Goal: Task Accomplishment & Management: Manage account settings

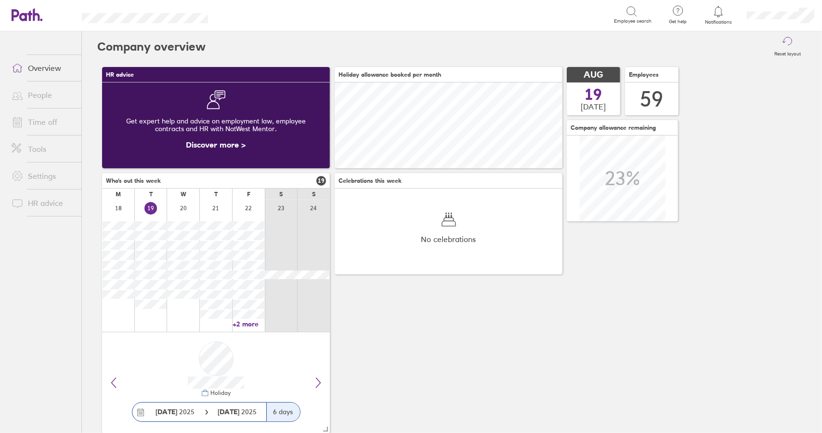
scroll to position [86, 227]
click at [35, 116] on link "Time off" at bounding box center [43, 121] width 78 height 19
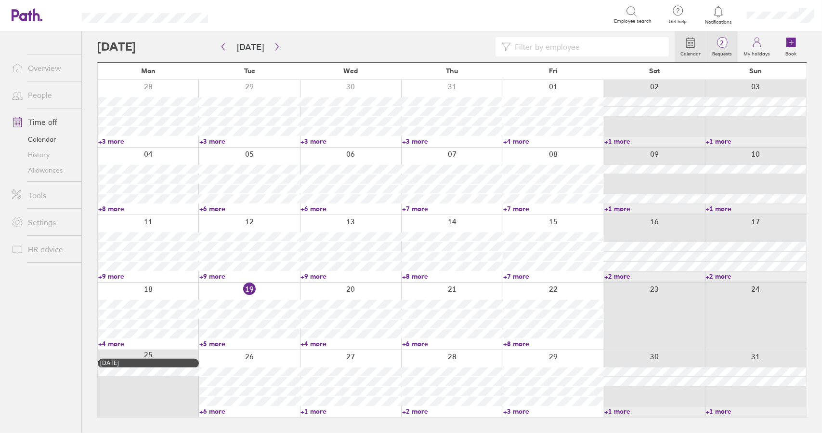
click at [732, 46] on span "2" at bounding box center [722, 43] width 31 height 8
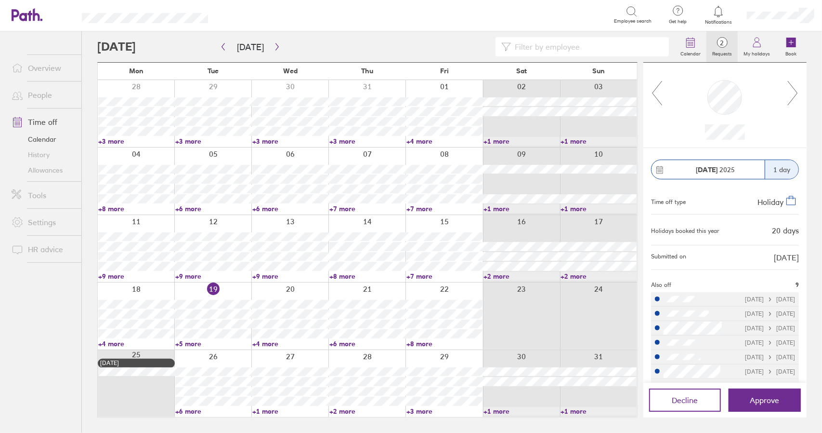
click at [800, 92] on div at bounding box center [725, 105] width 163 height 85
click at [796, 95] on icon at bounding box center [793, 93] width 12 height 26
click at [53, 119] on link "Time off" at bounding box center [43, 121] width 78 height 19
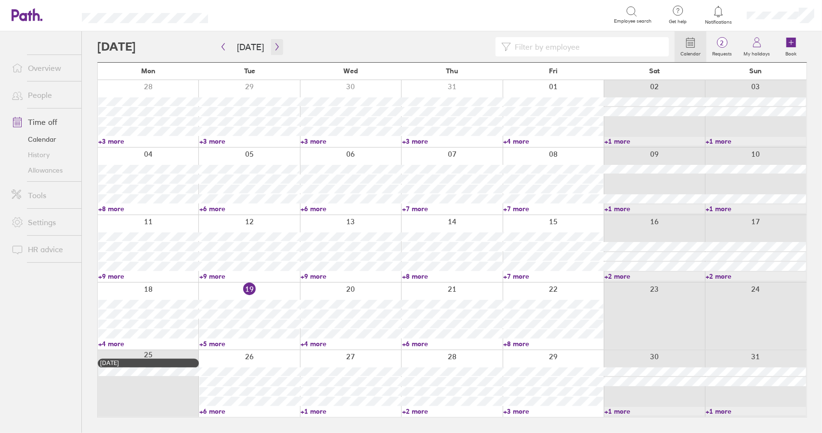
click at [274, 46] on icon "button" at bounding box center [277, 47] width 7 height 8
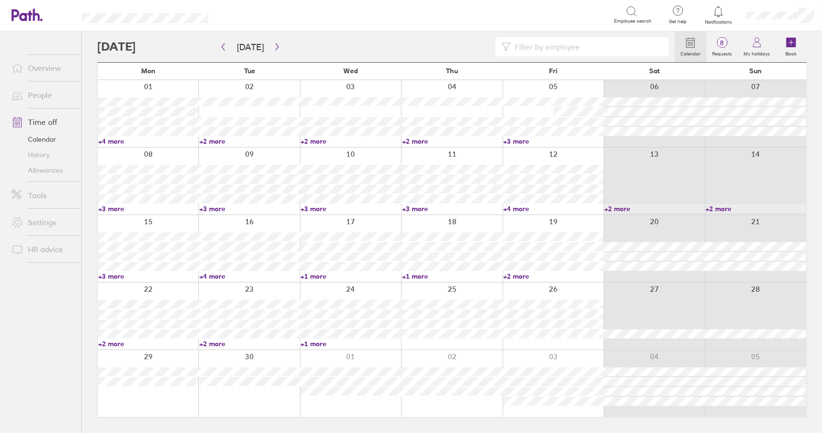
click at [213, 139] on link "+2 more" at bounding box center [249, 141] width 100 height 9
click at [113, 139] on link "+4 more" at bounding box center [148, 141] width 100 height 9
click at [211, 140] on link "+2 more" at bounding box center [249, 141] width 100 height 9
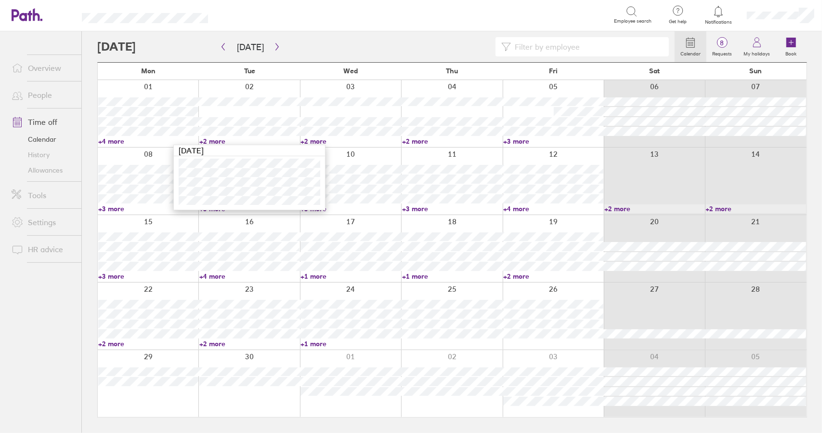
click at [217, 139] on link "+2 more" at bounding box center [249, 141] width 100 height 9
click at [43, 121] on link "Time off" at bounding box center [43, 121] width 78 height 19
